Goal: Obtain resource: Download file/media

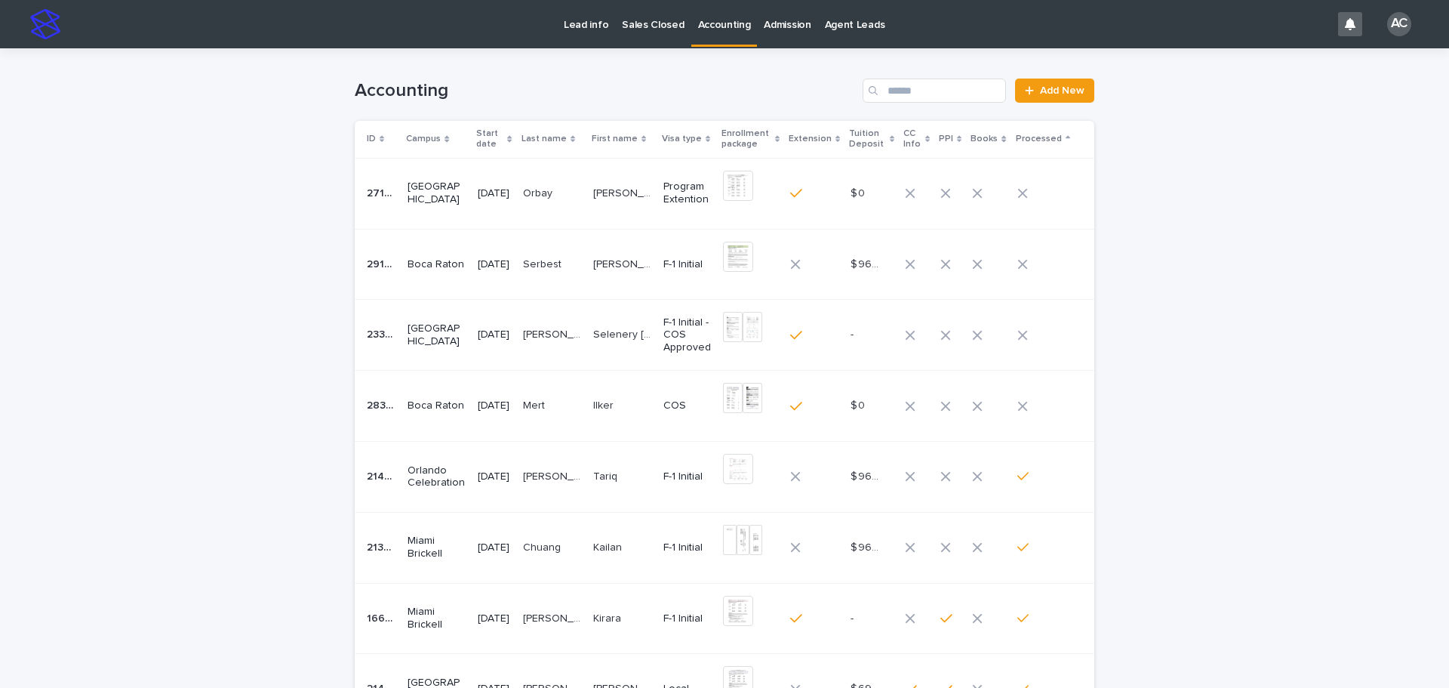
drag, startPoint x: 0, startPoint y: 0, endPoint x: 725, endPoint y: 32, distance: 725.4
click at [725, 32] on link "Accounting" at bounding box center [724, 22] width 66 height 45
click at [667, 410] on p "COS" at bounding box center [688, 405] width 48 height 13
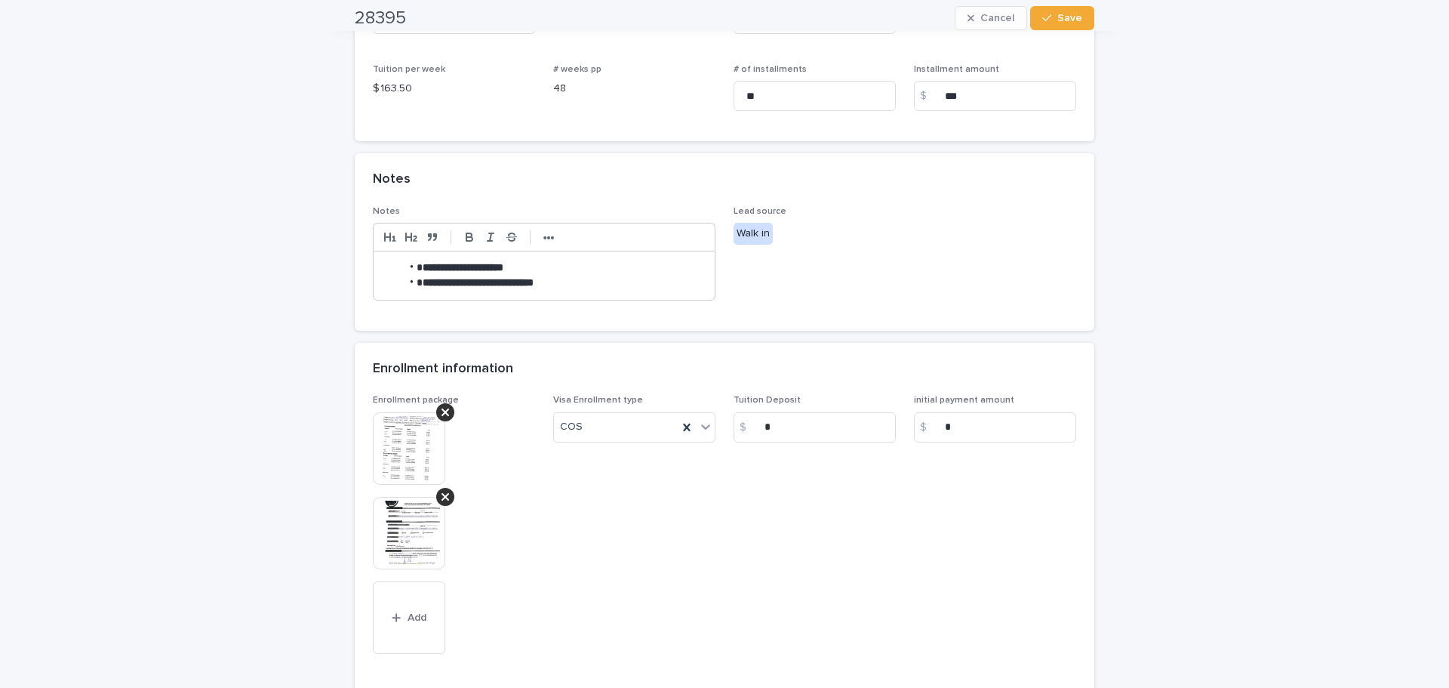
scroll to position [569, 0]
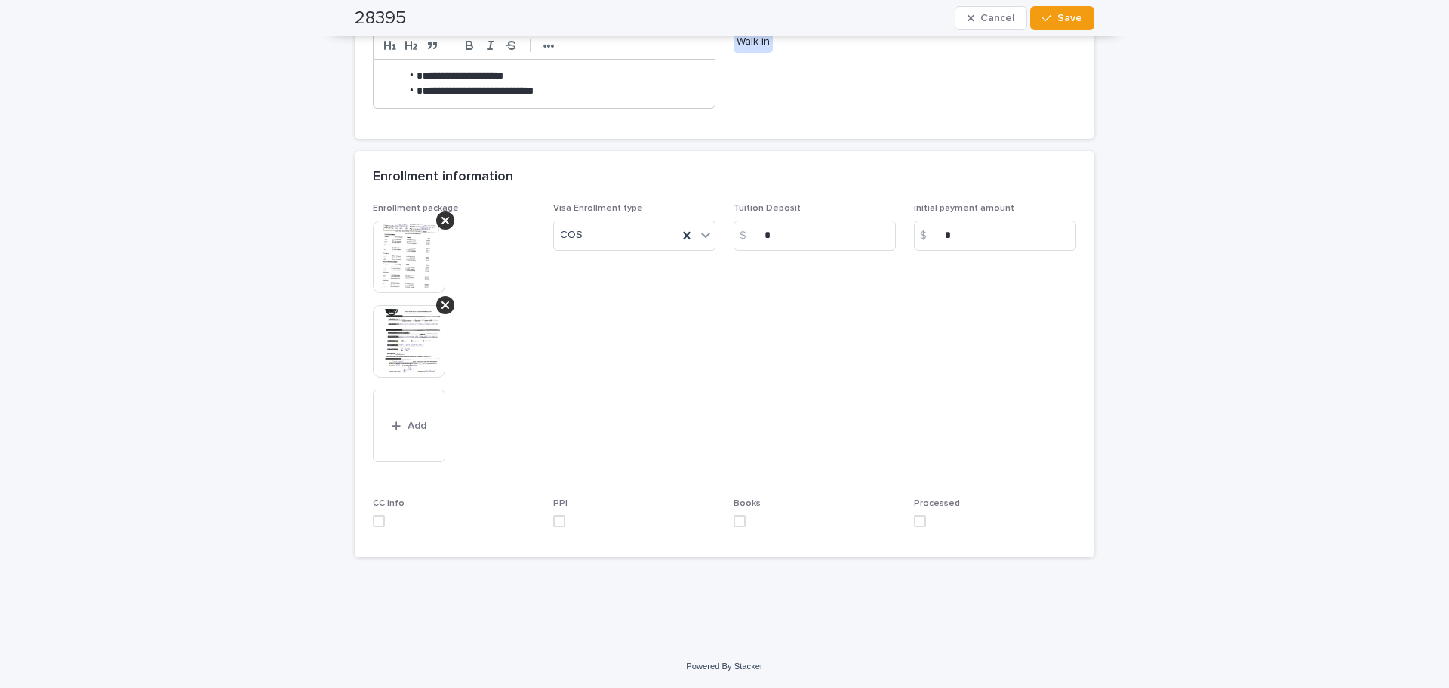
click at [380, 336] on img at bounding box center [409, 341] width 72 height 72
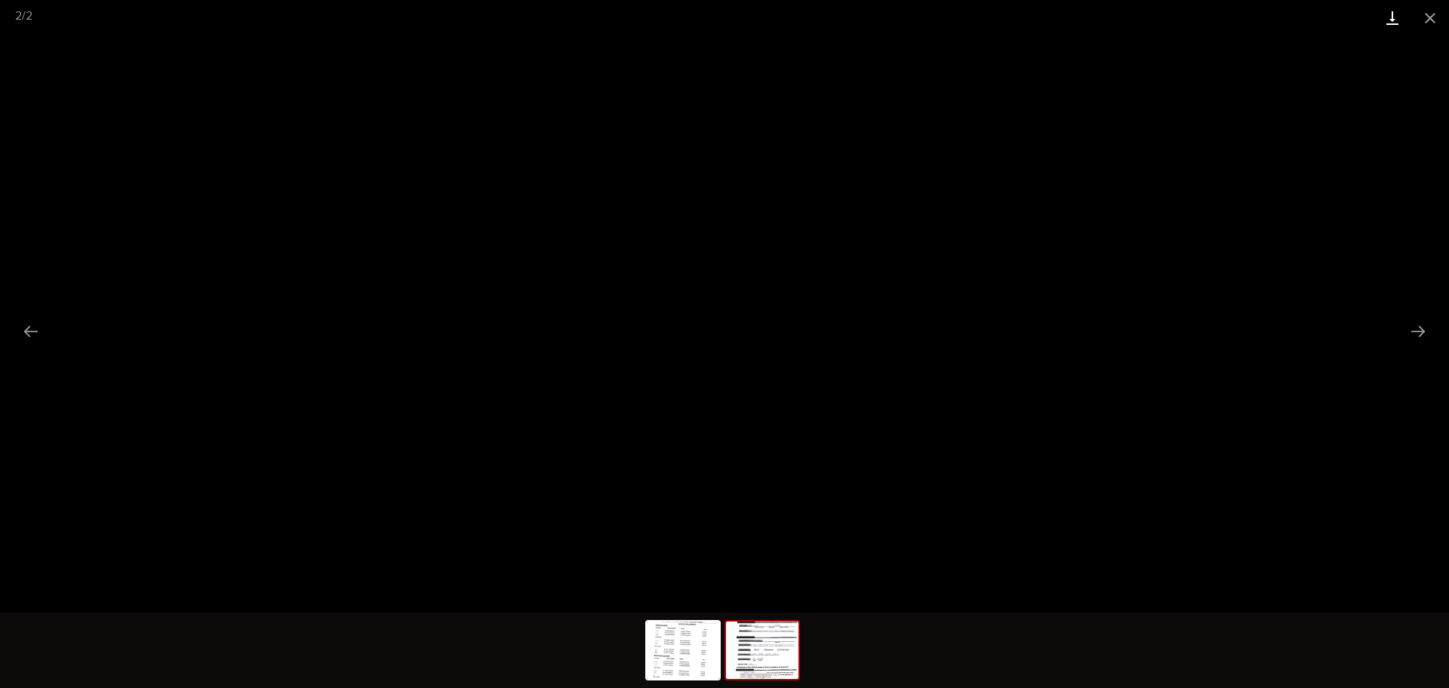
click at [1392, 22] on link "Download" at bounding box center [1393, 17] width 38 height 35
click at [1425, 23] on button "Close gallery" at bounding box center [1431, 17] width 38 height 35
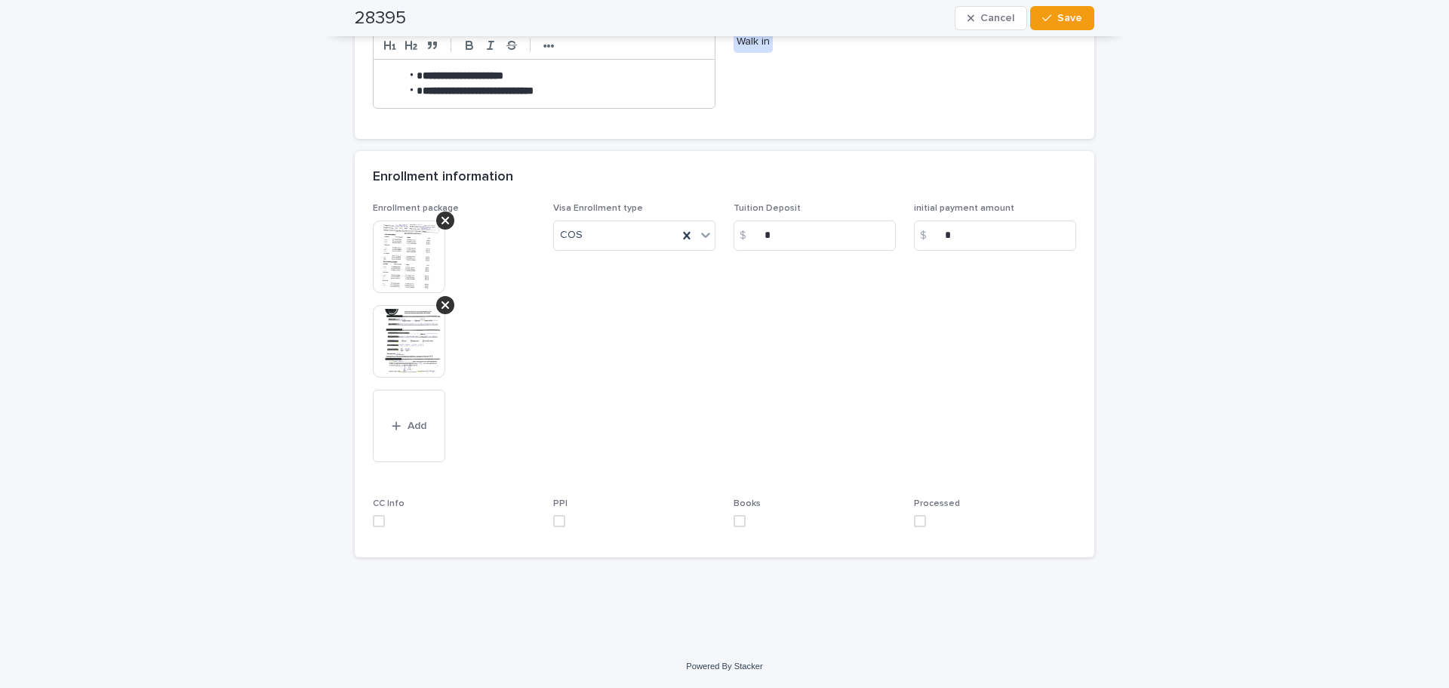
click at [400, 272] on img at bounding box center [409, 256] width 72 height 72
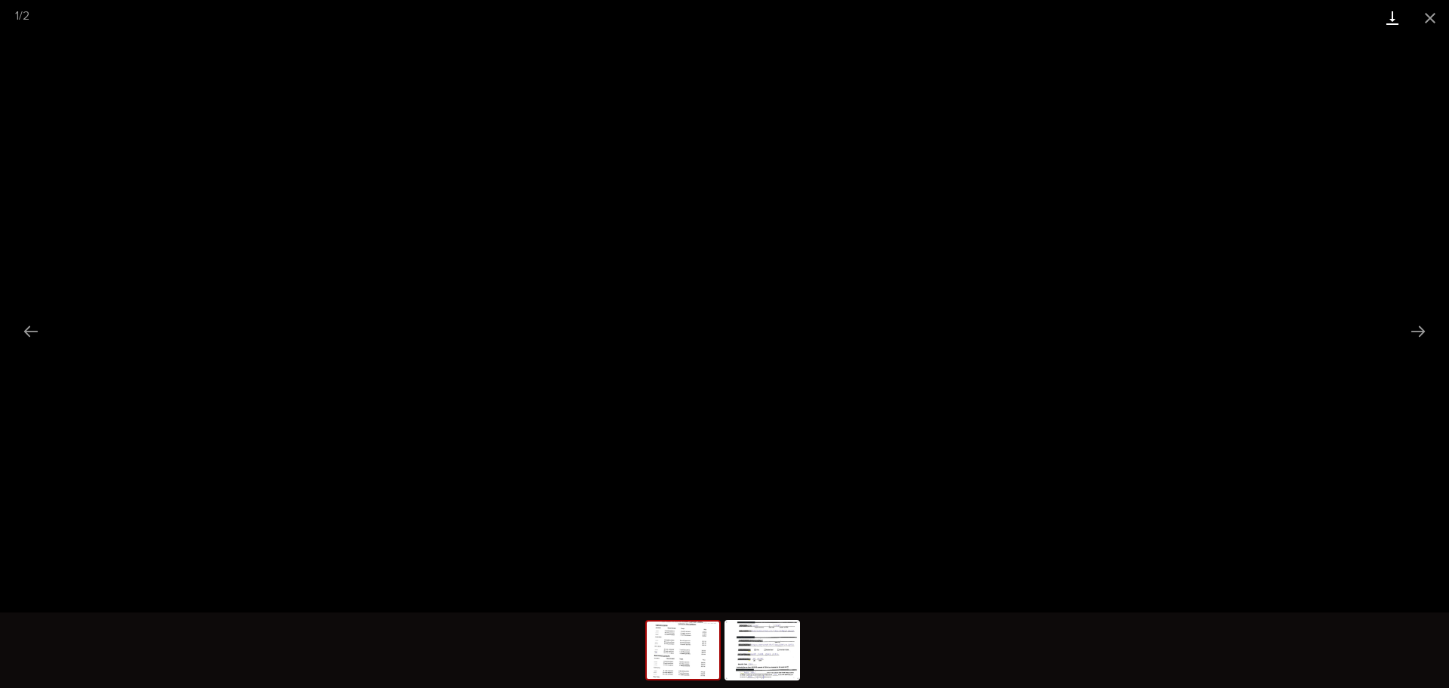
click at [1396, 19] on link "Download" at bounding box center [1393, 17] width 38 height 35
click at [1437, 9] on button "Close gallery" at bounding box center [1431, 17] width 38 height 35
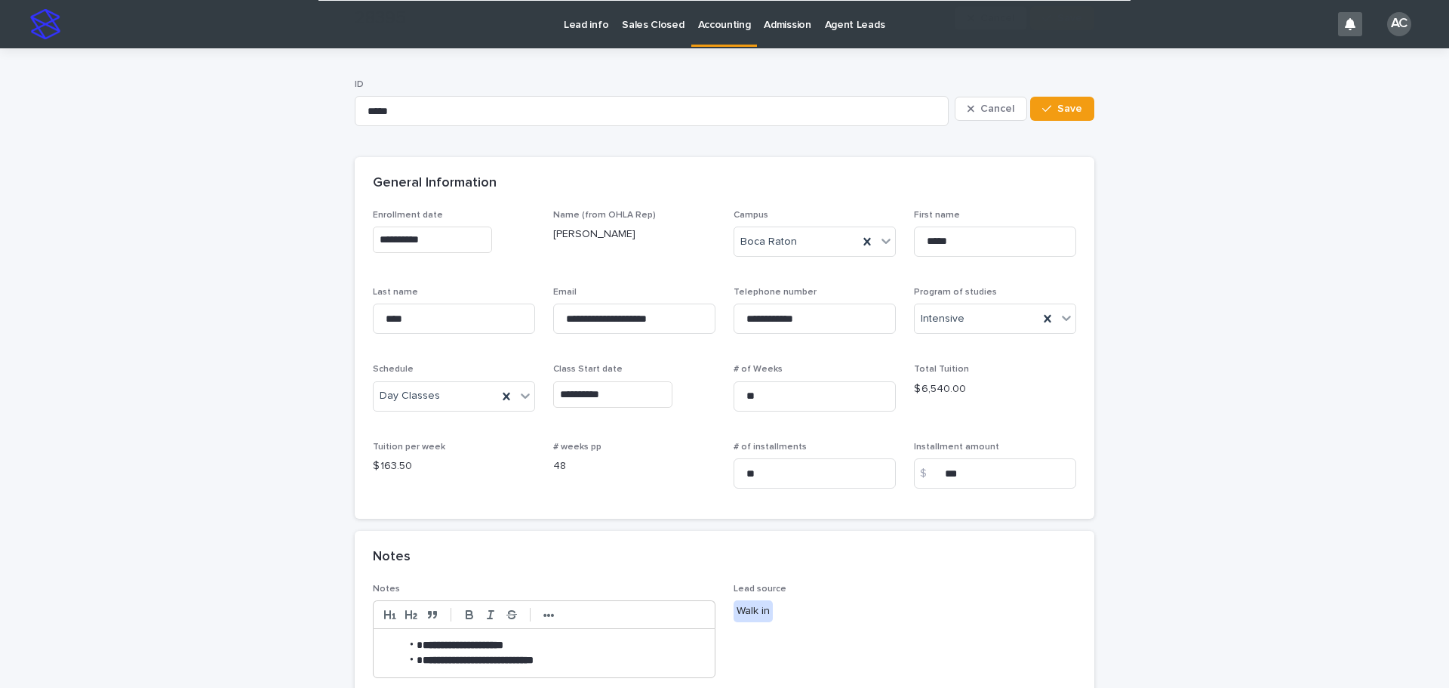
scroll to position [302, 0]
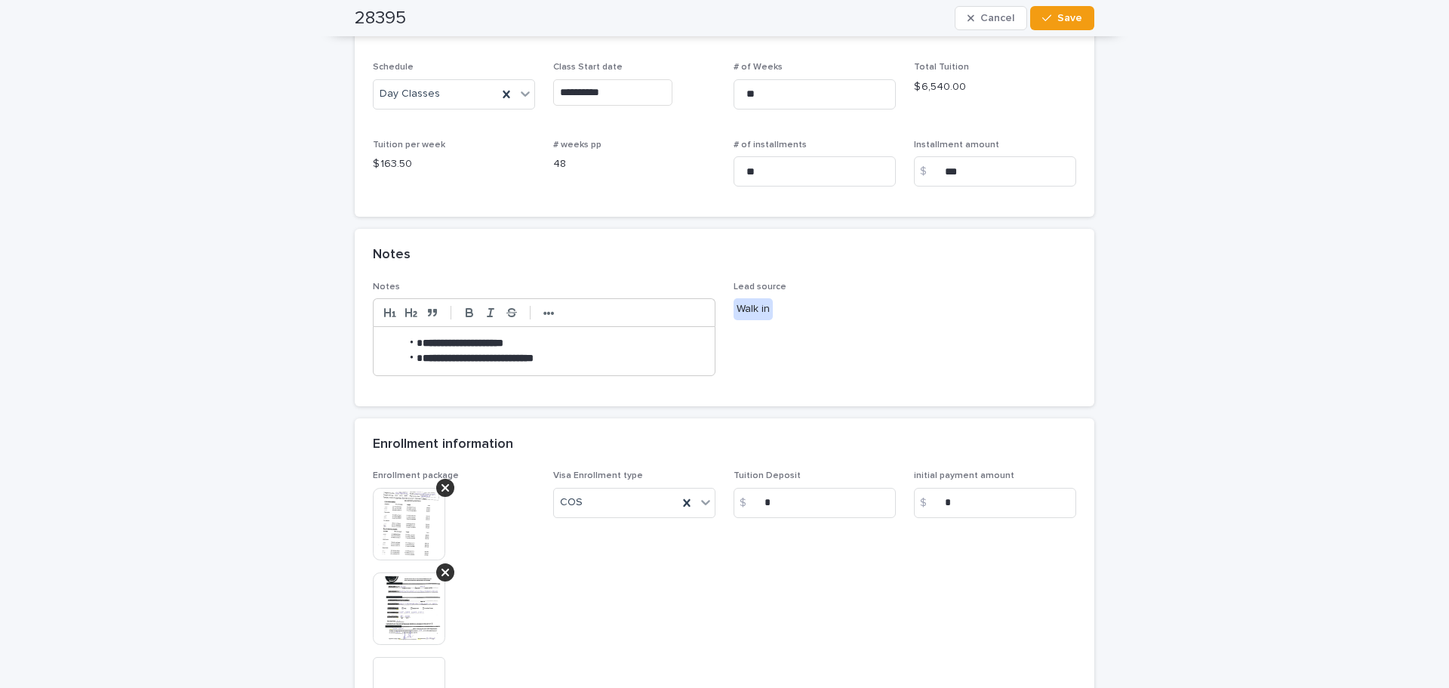
click at [649, 355] on li "**********" at bounding box center [552, 358] width 303 height 15
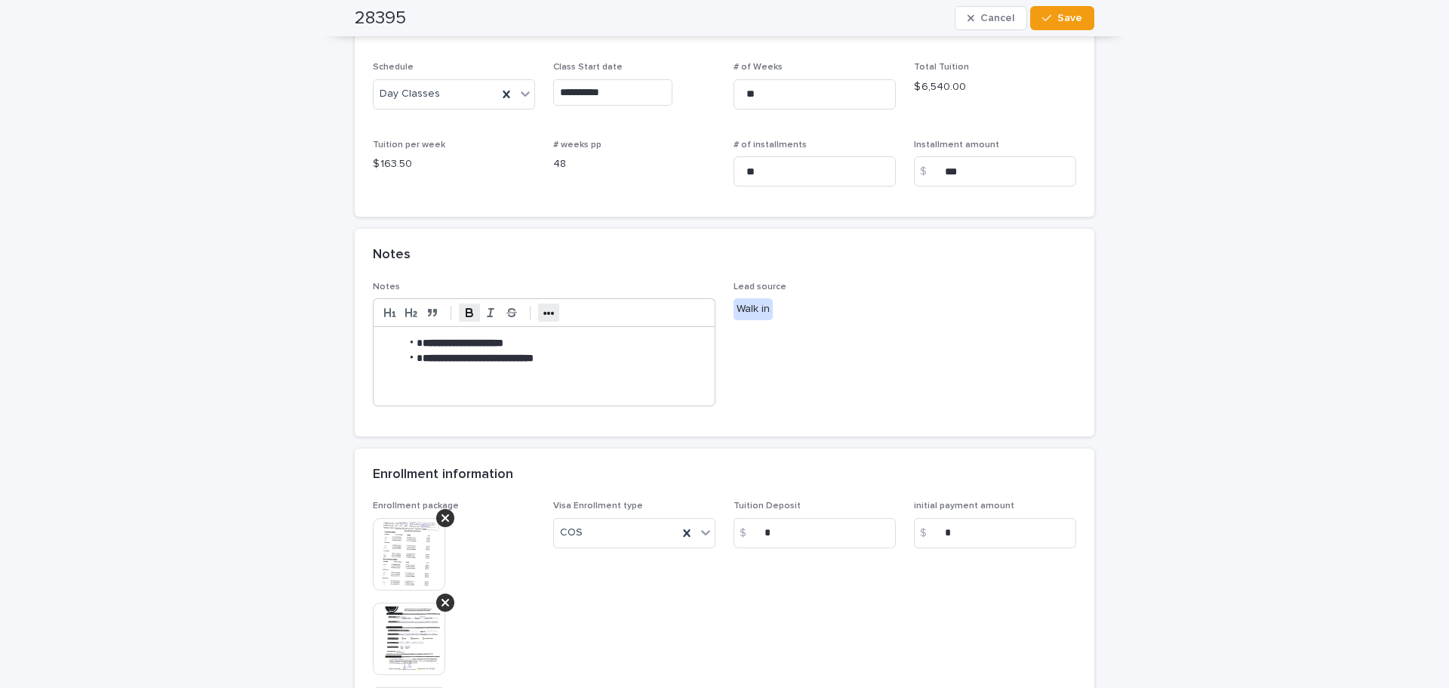
click at [544, 315] on strong "•••" at bounding box center [549, 313] width 11 height 12
click at [666, 313] on polyline "button" at bounding box center [667, 312] width 2 height 3
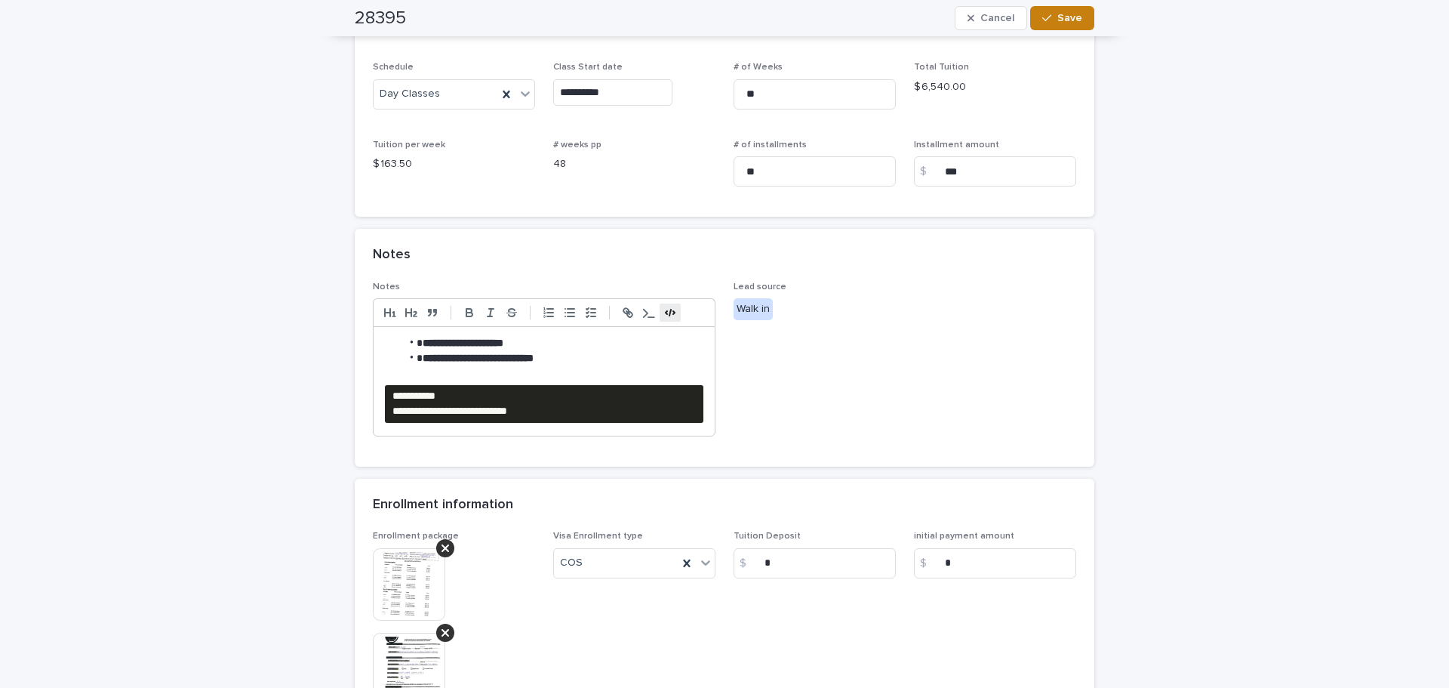
click at [1055, 25] on button "Save" at bounding box center [1062, 18] width 64 height 24
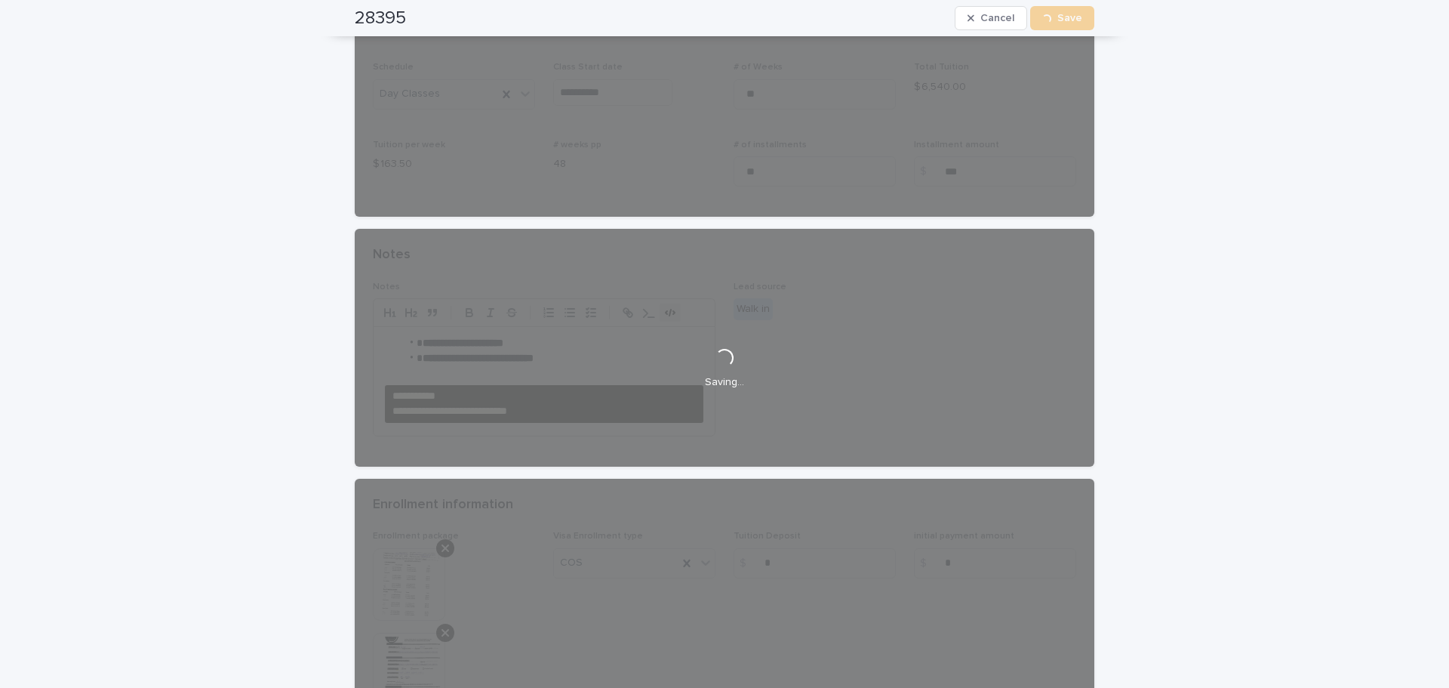
scroll to position [0, 0]
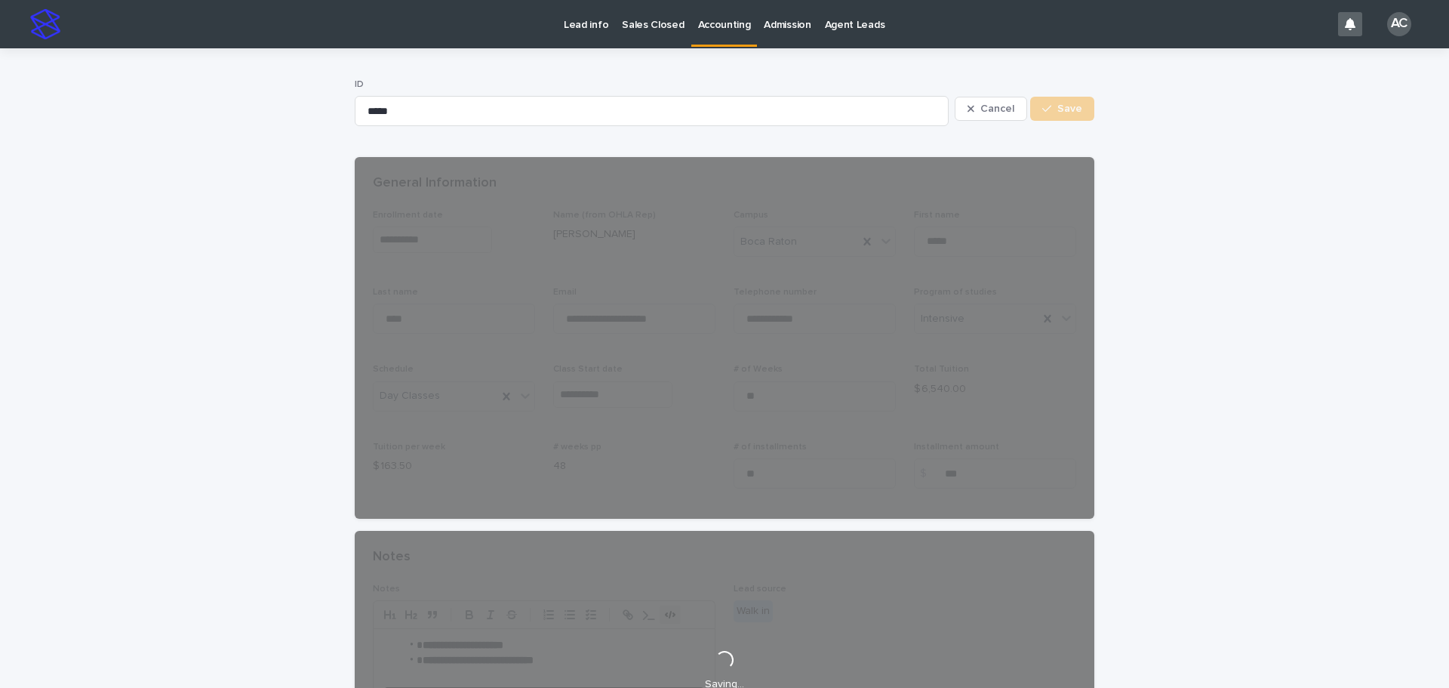
click at [701, 22] on p "Accounting" at bounding box center [724, 16] width 53 height 32
